Goal: Register for event/course

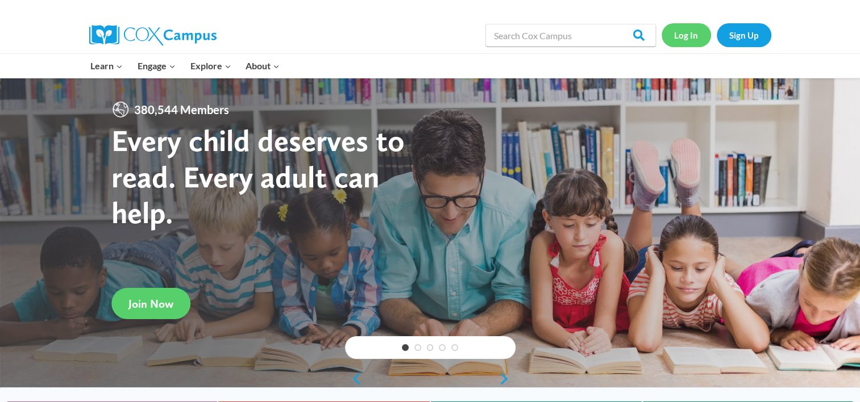
click at [696, 34] on link "Log In" at bounding box center [686, 34] width 49 height 23
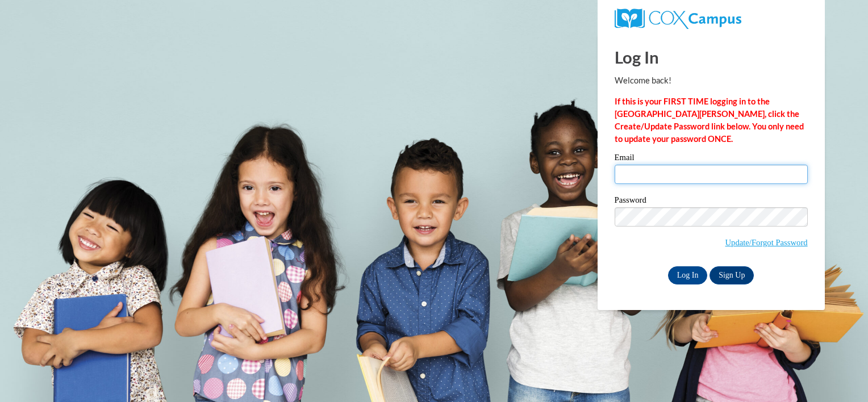
click at [702, 176] on input "Email" at bounding box center [711, 174] width 193 height 19
type input "daniellebushea@gmail.com"
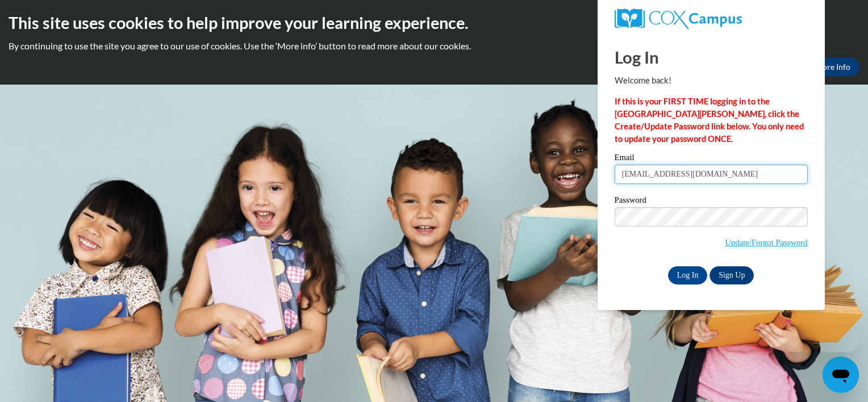
click at [692, 174] on input "daniellebushea@gmail.com" at bounding box center [711, 174] width 193 height 19
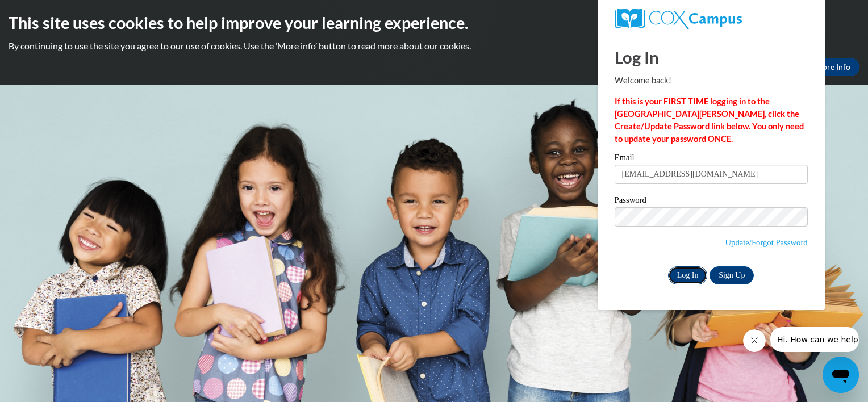
click at [693, 273] on input "Log In" at bounding box center [688, 276] width 40 height 18
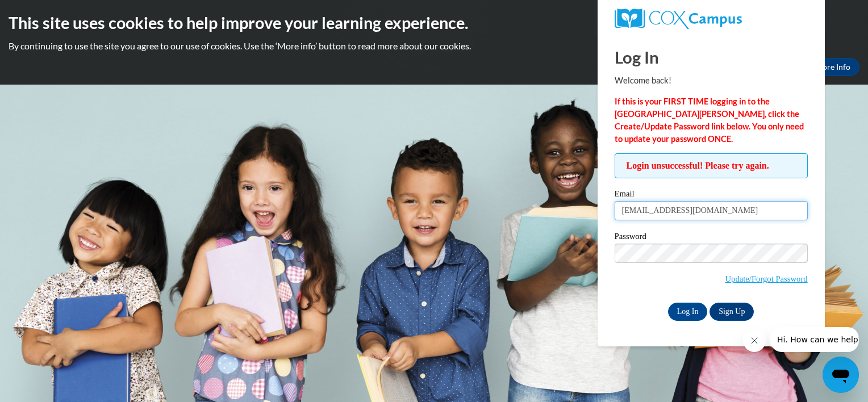
click at [755, 212] on input "[EMAIL_ADDRESS][DOMAIN_NAME]" at bounding box center [711, 210] width 193 height 19
click at [755, 212] on input "daniellebushea@gmail.com" at bounding box center [711, 210] width 193 height 19
type input "dbushea@atlantaspeechschool.org"
click at [678, 317] on input "Log In" at bounding box center [688, 312] width 40 height 18
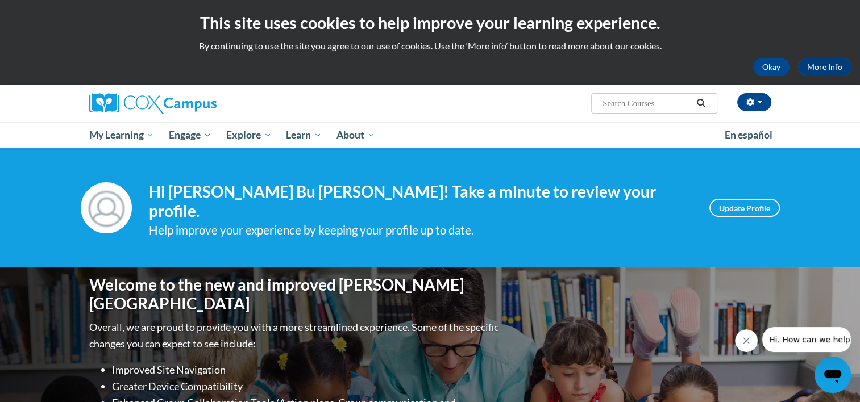
click at [623, 105] on input "Search..." at bounding box center [646, 104] width 91 height 14
type input "implicit bias"
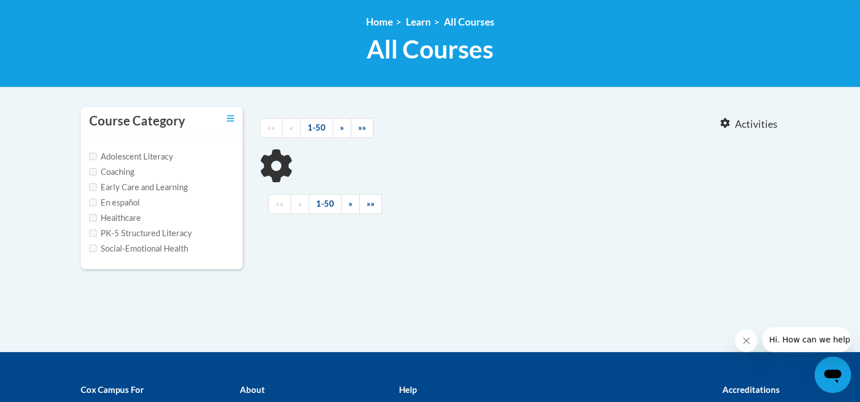
scroll to position [150, 0]
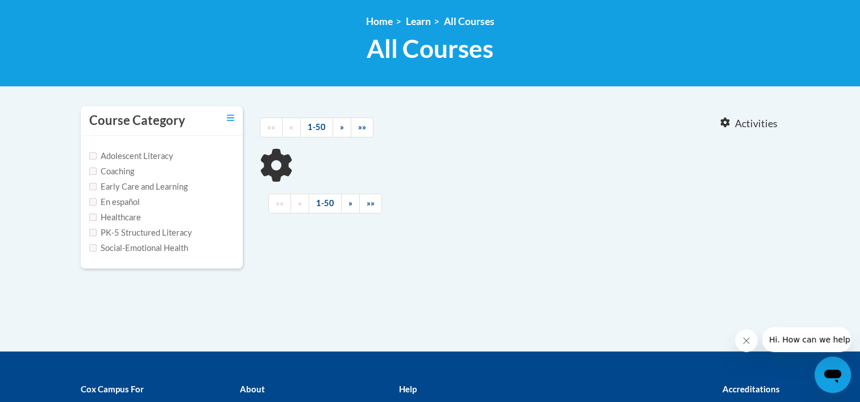
type input "implicit bias"
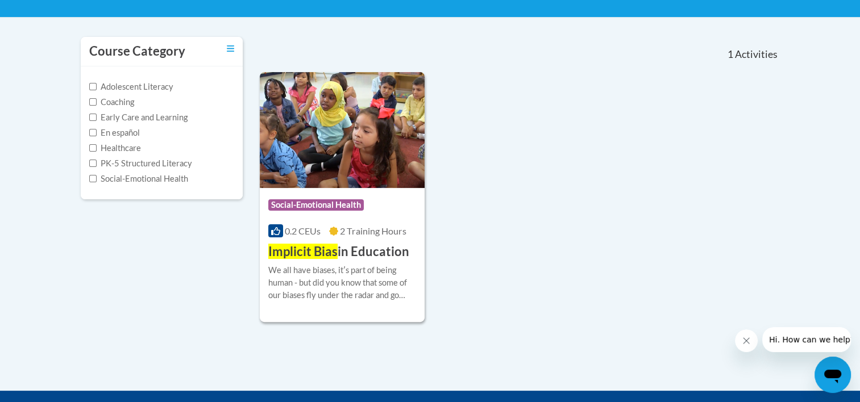
scroll to position [218, 0]
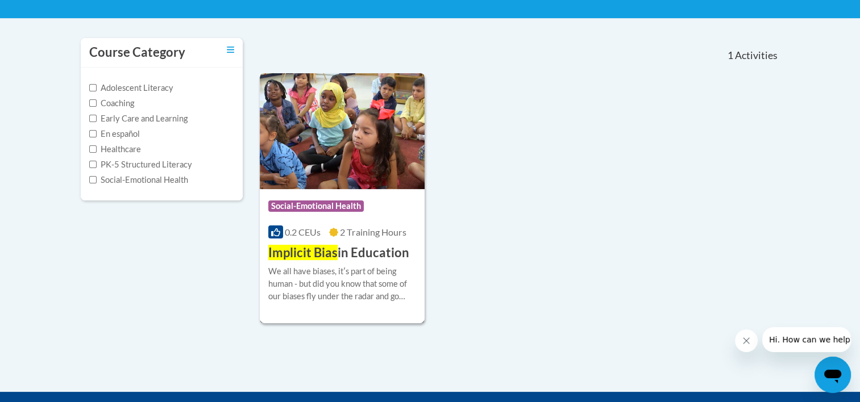
click at [348, 256] on h3 "Implicit Bias in Education" at bounding box center [338, 253] width 141 height 18
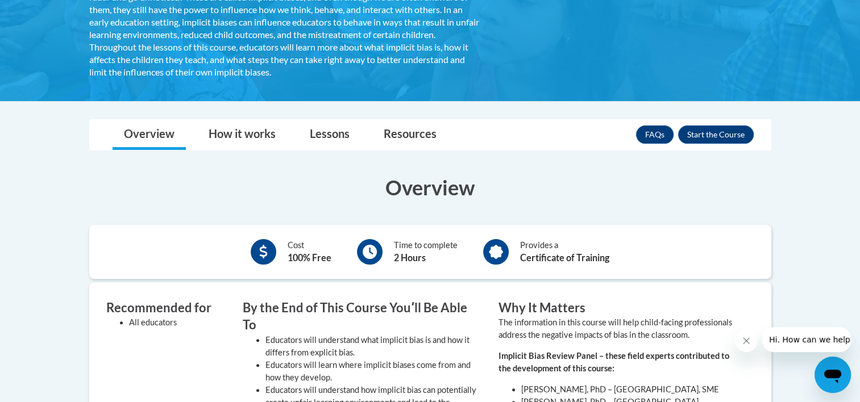
scroll to position [266, 0]
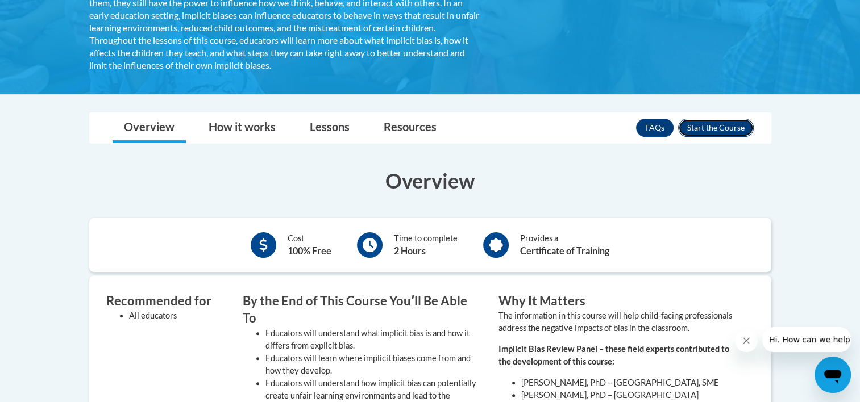
click at [728, 126] on button "Enroll" at bounding box center [716, 128] width 76 height 18
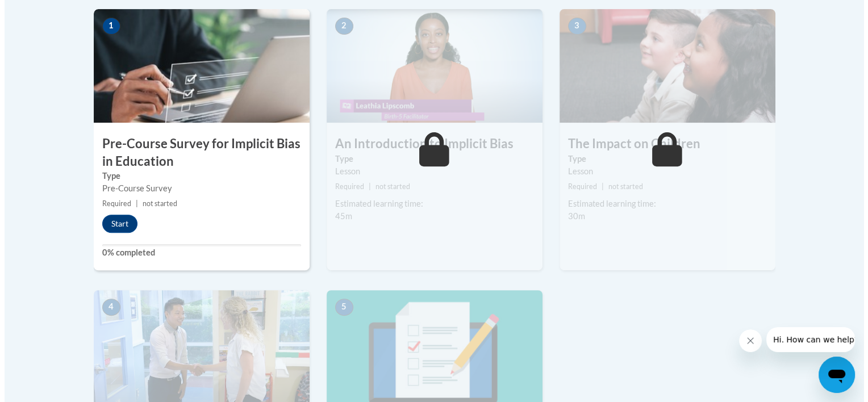
scroll to position [372, 0]
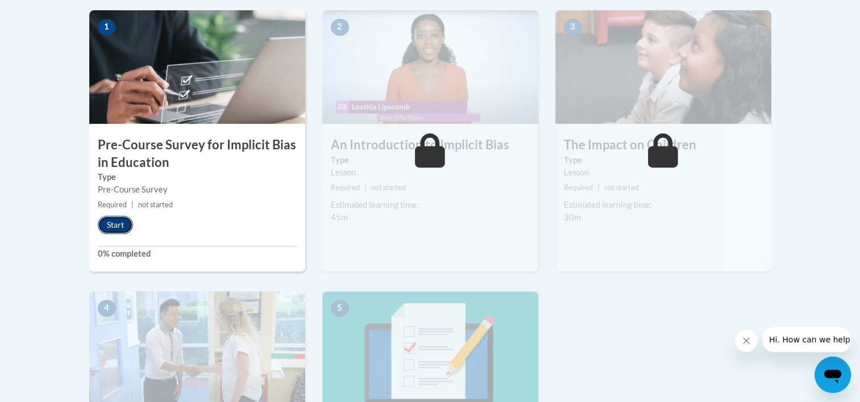
click at [111, 223] on button "Start" at bounding box center [115, 225] width 35 height 18
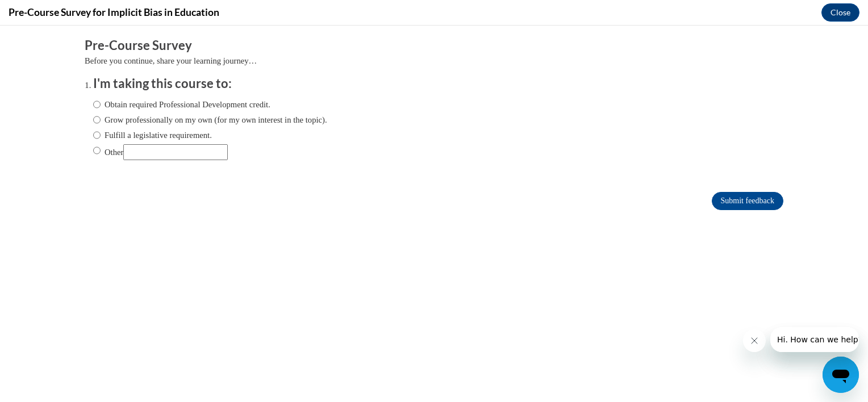
scroll to position [0, 0]
click at [93, 103] on input "Obtain required Professional Development credit." at bounding box center [96, 104] width 7 height 13
radio input "true"
click at [93, 120] on input "Grow professionally on my own (for my own interest in the topic)." at bounding box center [96, 120] width 7 height 13
radio input "true"
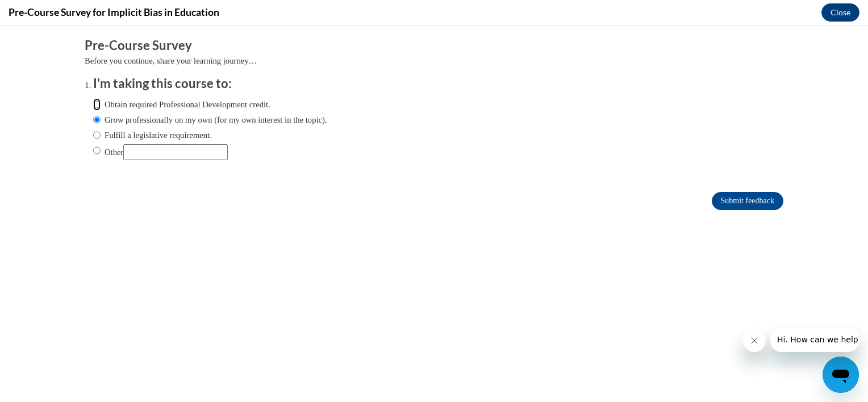
click at [93, 105] on input "Obtain required Professional Development credit." at bounding box center [96, 104] width 7 height 13
radio input "true"
click at [731, 196] on input "Submit feedback" at bounding box center [748, 201] width 72 height 18
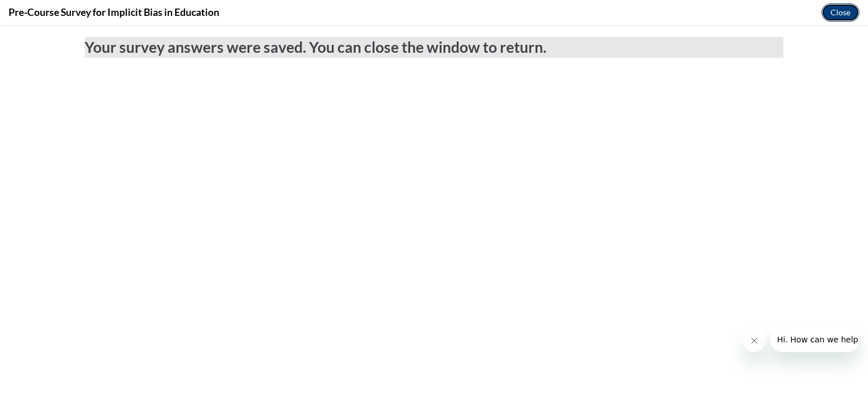
click at [846, 9] on button "Close" at bounding box center [841, 12] width 38 height 18
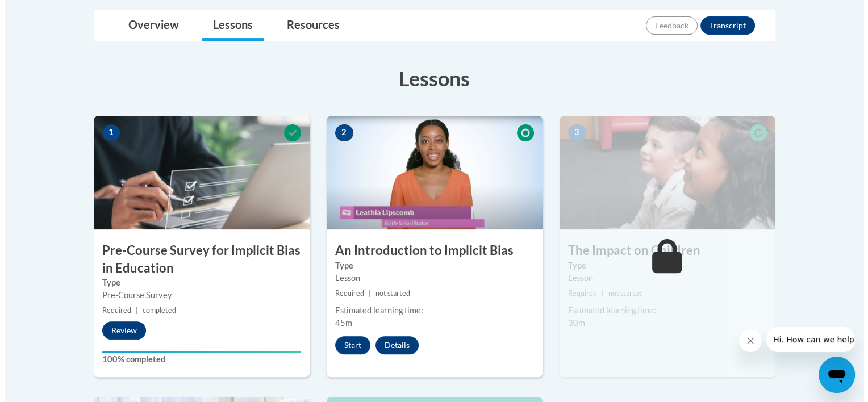
scroll to position [265, 0]
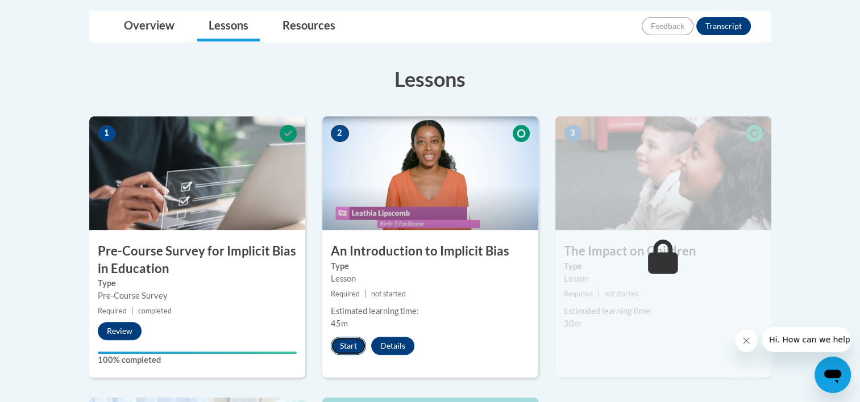
click at [351, 346] on button "Start" at bounding box center [348, 346] width 35 height 18
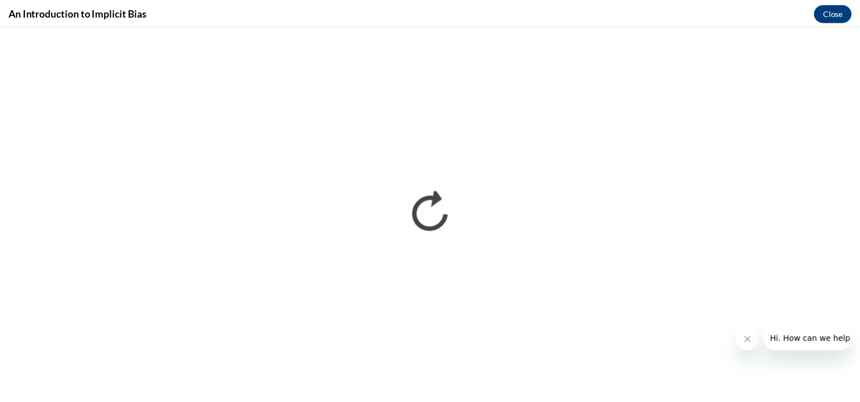
scroll to position [0, 0]
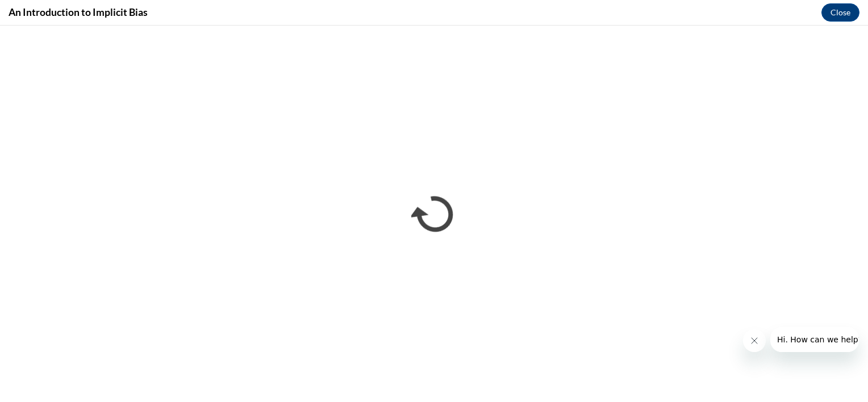
click at [766, 336] on div at bounding box center [801, 339] width 116 height 25
click at [755, 342] on icon "Close message from company" at bounding box center [754, 341] width 6 height 6
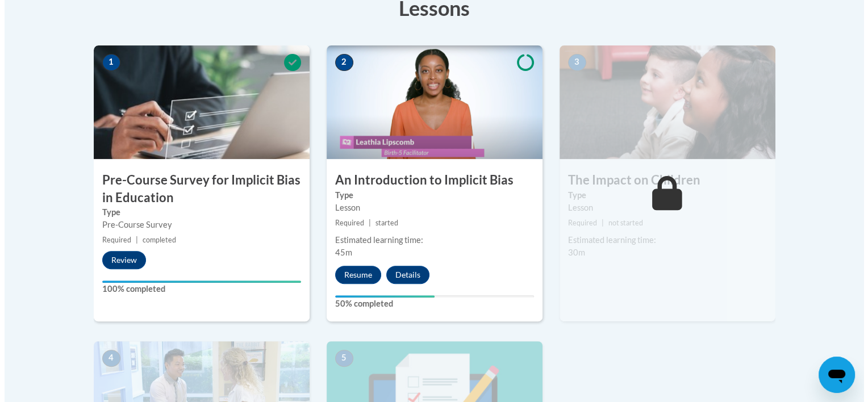
scroll to position [347, 0]
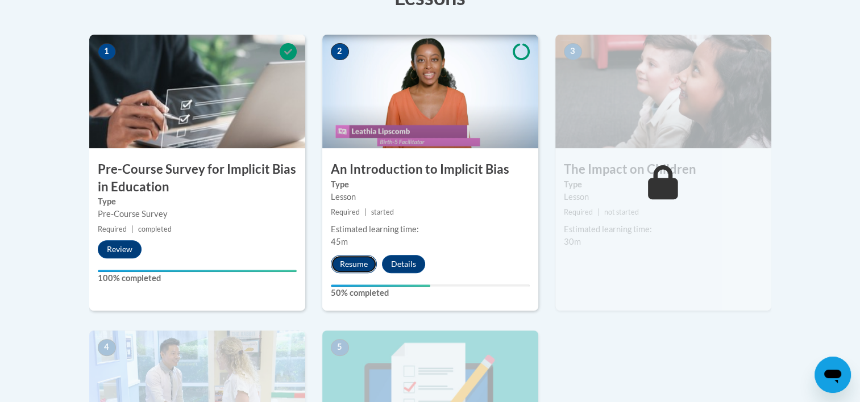
click at [348, 263] on button "Resume" at bounding box center [354, 264] width 46 height 18
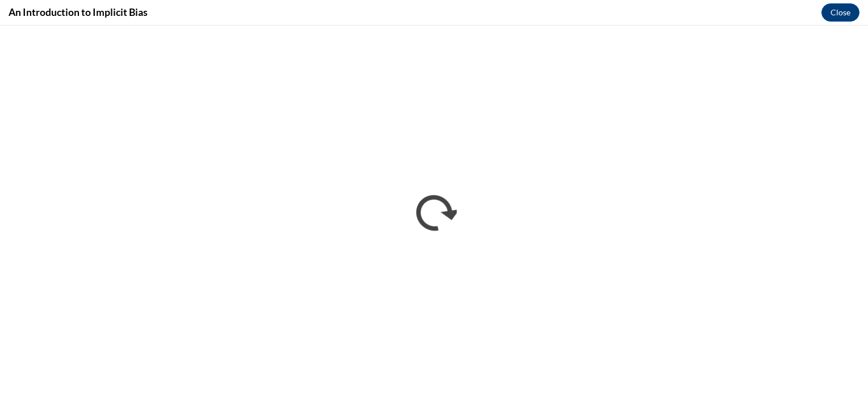
scroll to position [0, 0]
